Goal: Find specific page/section: Find specific page/section

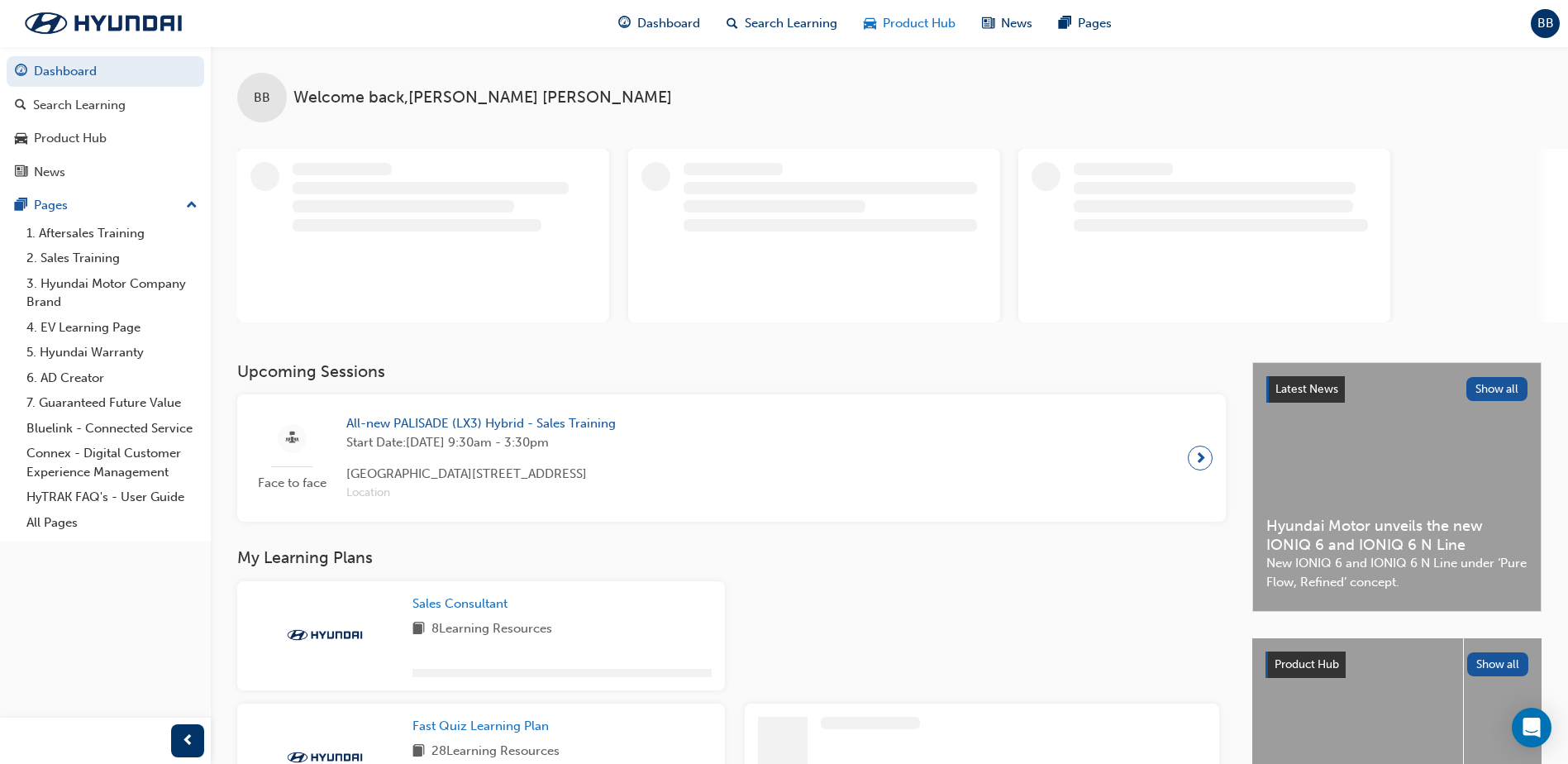
click at [899, 31] on span "Product Hub" at bounding box center [920, 24] width 73 height 19
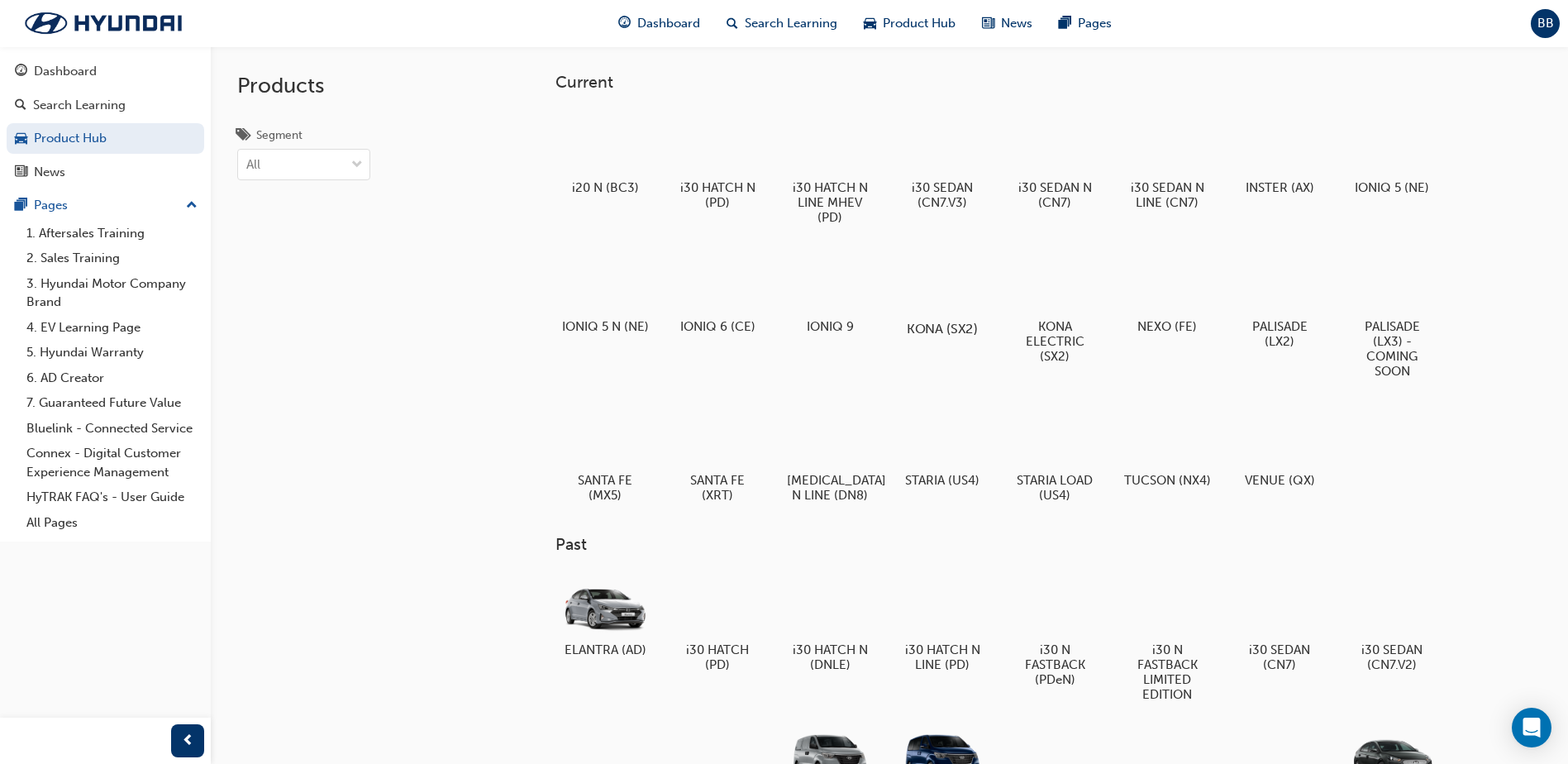
click at [979, 292] on div at bounding box center [943, 281] width 92 height 66
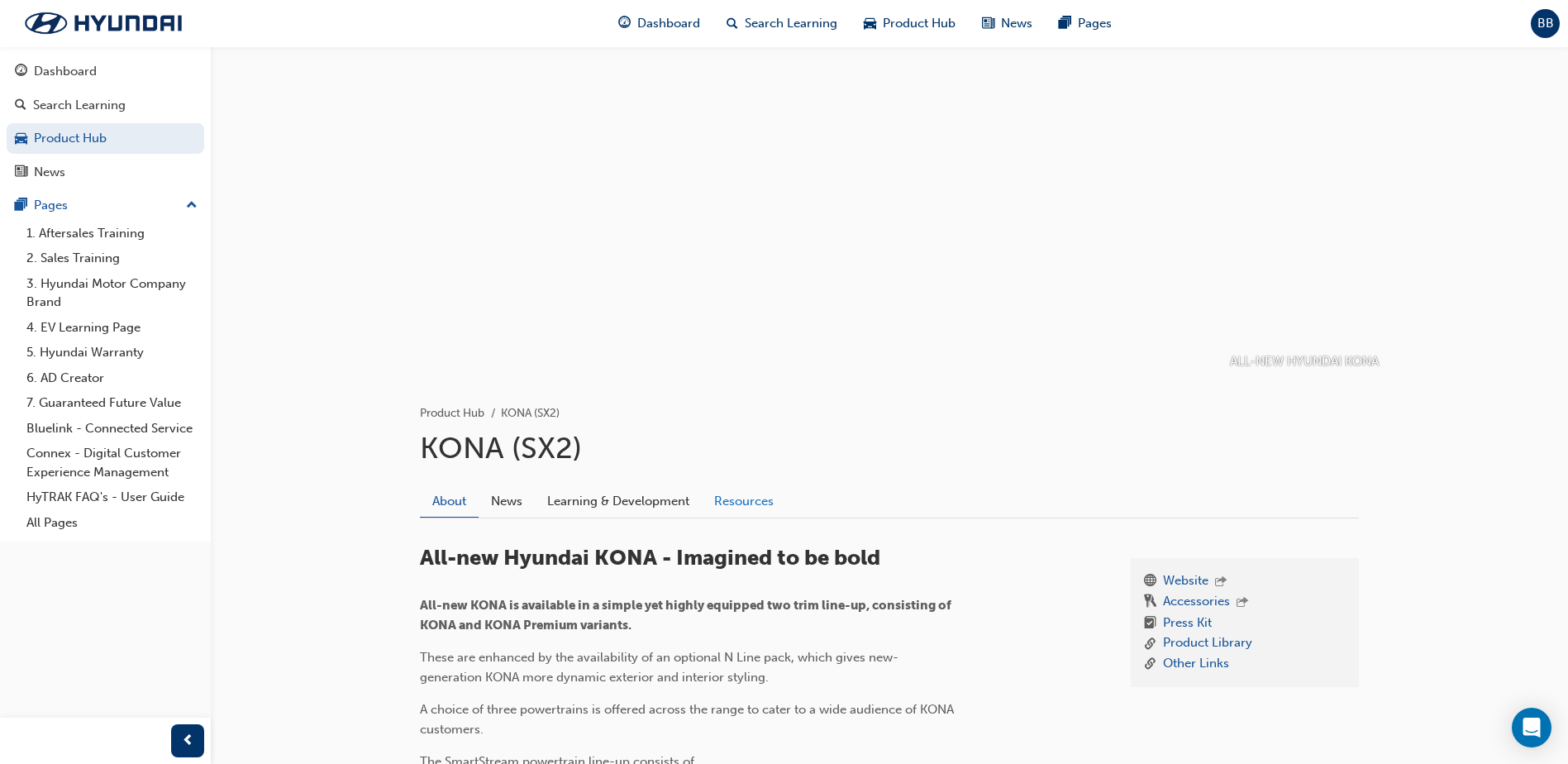
click at [773, 503] on link "Resources" at bounding box center [744, 500] width 84 height 31
